Goal: Task Accomplishment & Management: Complete application form

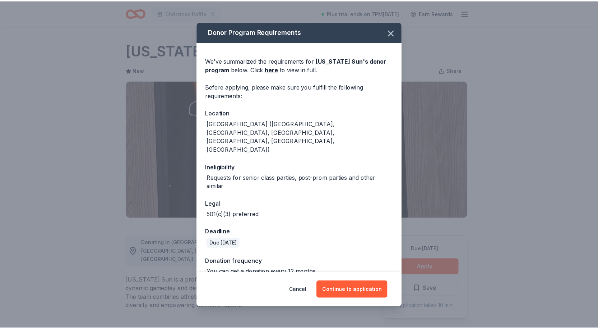
scroll to position [287, 0]
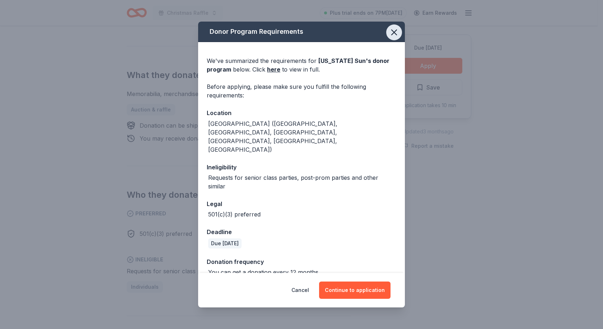
click at [393, 35] on icon "button" at bounding box center [394, 32] width 5 height 5
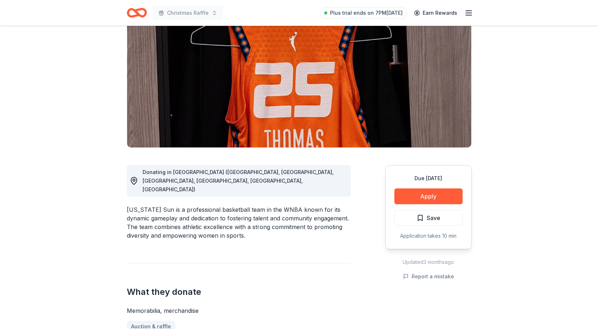
scroll to position [0, 0]
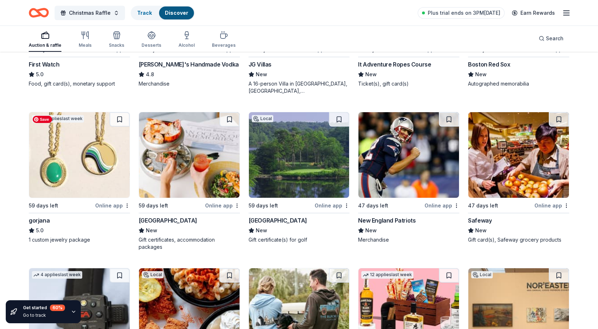
scroll to position [1582, 0]
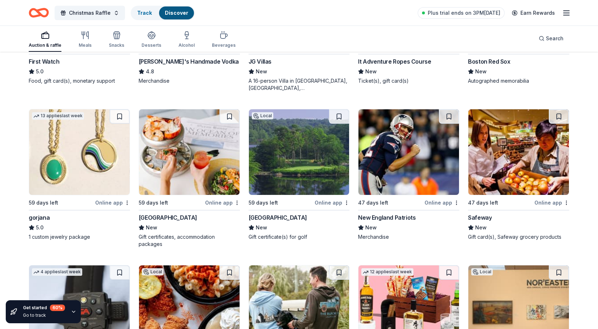
click at [107, 202] on div "Online app" at bounding box center [112, 202] width 35 height 9
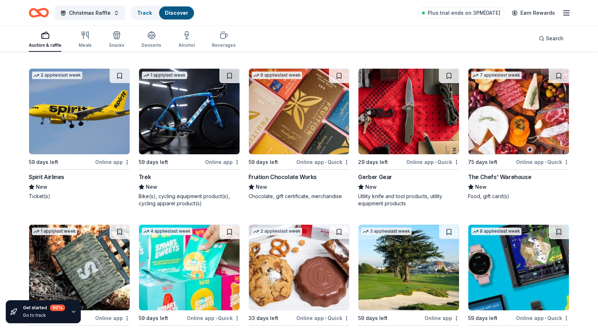
scroll to position [5278, 0]
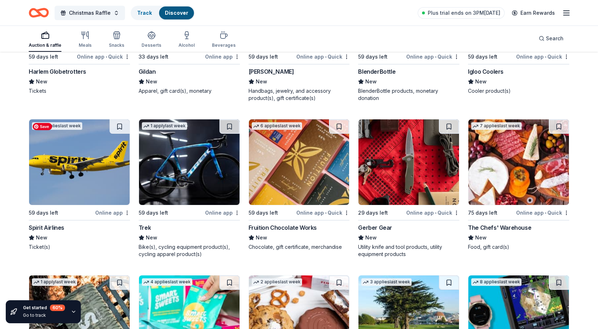
click at [91, 184] on img at bounding box center [79, 161] width 101 height 85
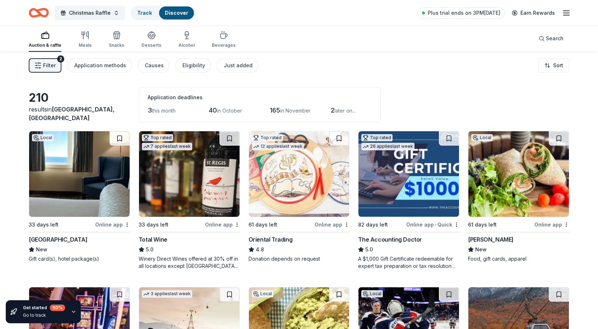
scroll to position [0, 0]
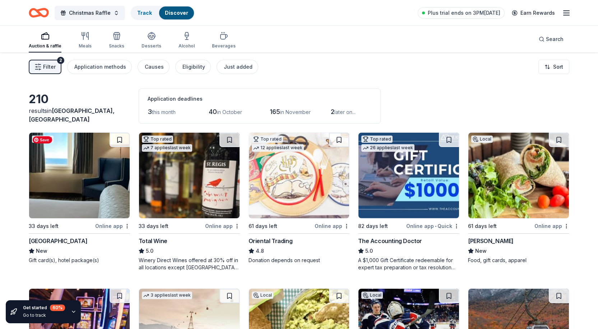
click at [102, 206] on img at bounding box center [79, 175] width 101 height 85
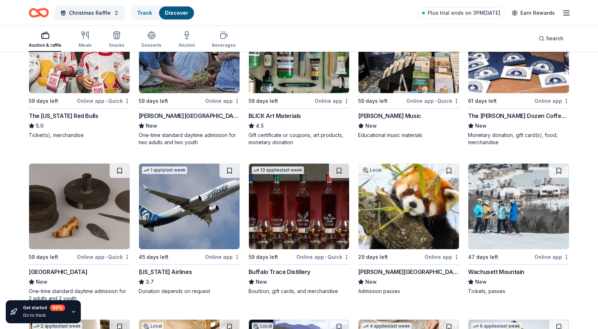
scroll to position [2011, 0]
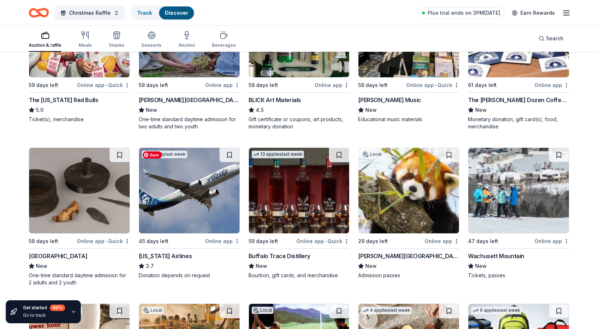
click at [170, 190] on img at bounding box center [189, 190] width 101 height 85
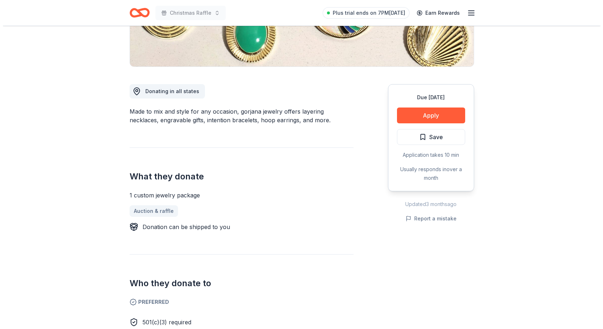
scroll to position [144, 0]
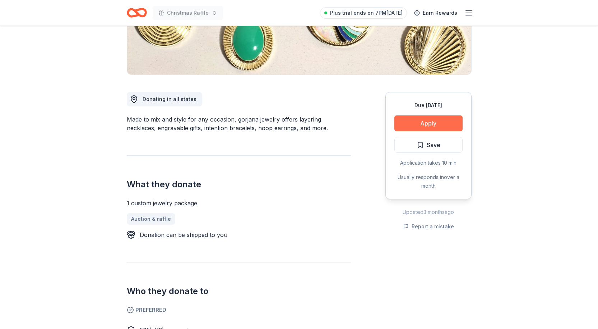
click at [442, 121] on button "Apply" at bounding box center [428, 123] width 68 height 16
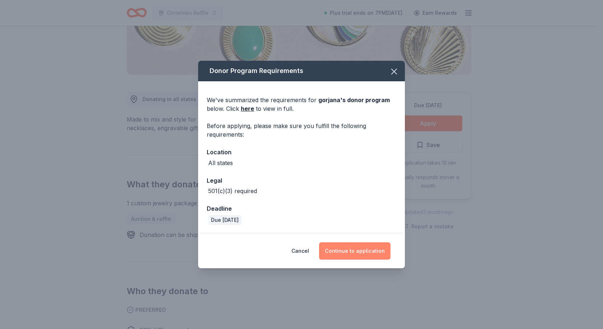
click at [354, 250] on button "Continue to application" at bounding box center [354, 250] width 71 height 17
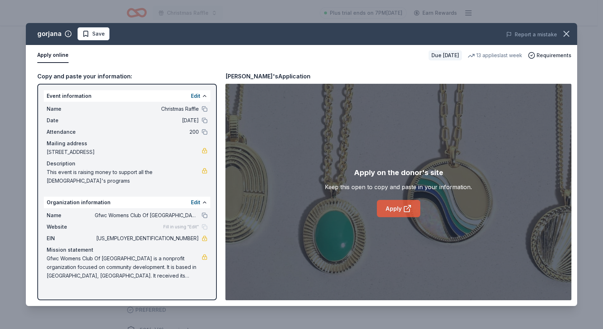
click at [399, 207] on link "Apply" at bounding box center [398, 208] width 43 height 17
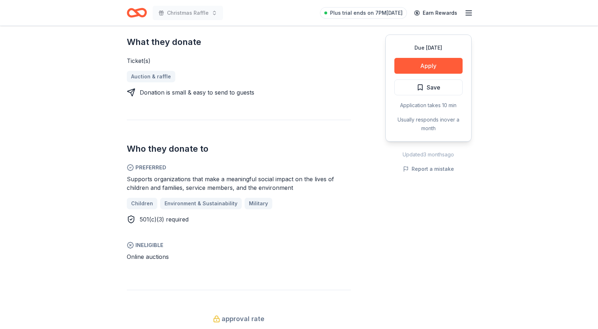
scroll to position [287, 0]
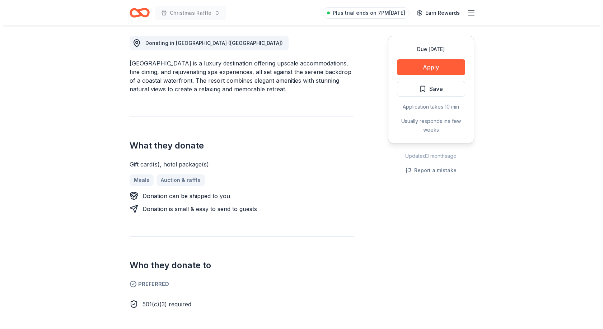
scroll to position [144, 0]
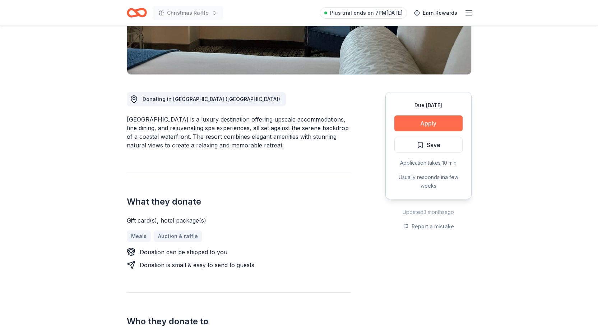
click at [435, 123] on button "Apply" at bounding box center [428, 123] width 68 height 16
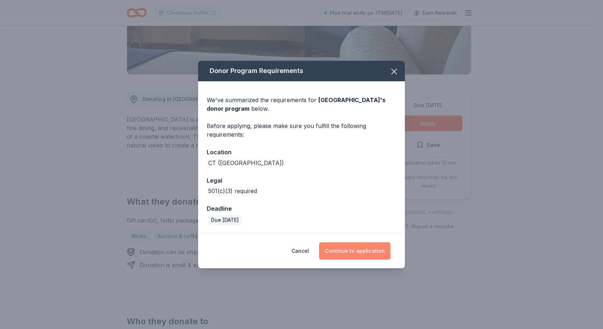
click at [369, 250] on button "Continue to application" at bounding box center [354, 250] width 71 height 17
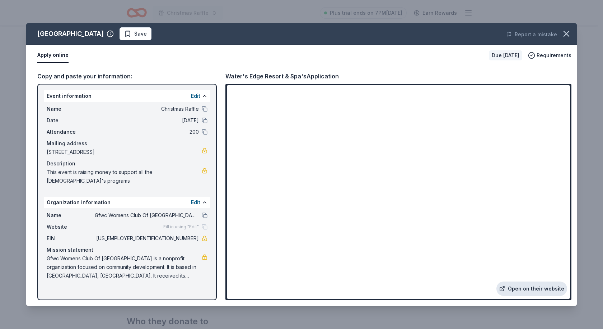
click at [543, 287] on link "Open on their website" at bounding box center [532, 288] width 71 height 14
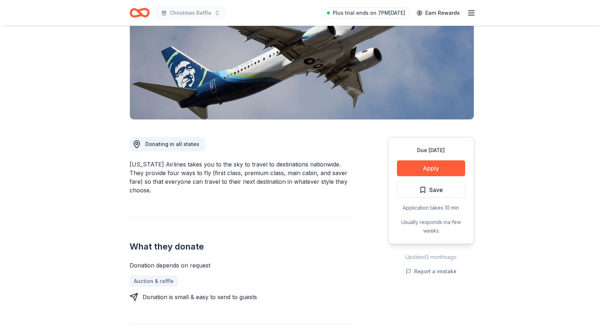
scroll to position [108, 0]
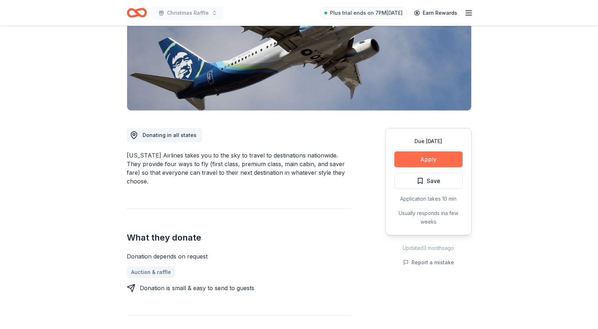
click at [430, 156] on button "Apply" at bounding box center [428, 159] width 68 height 16
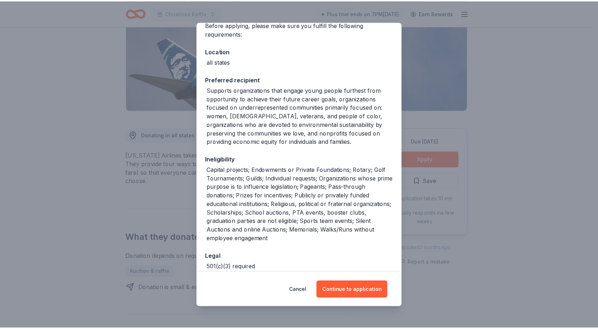
scroll to position [72, 0]
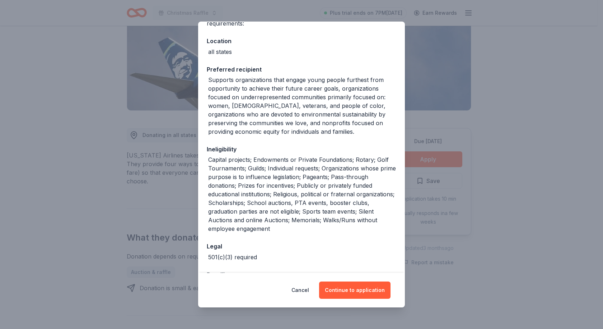
click at [523, 92] on div "Donor Program Requirements We've summarized the requirements for Alaska Airline…" at bounding box center [301, 164] width 603 height 329
